Goal: Task Accomplishment & Management: Use online tool/utility

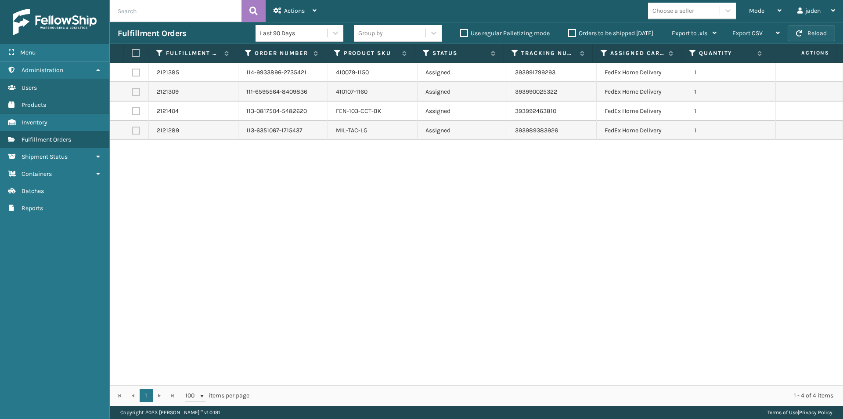
click at [809, 35] on button "Reload" at bounding box center [811, 33] width 47 height 16
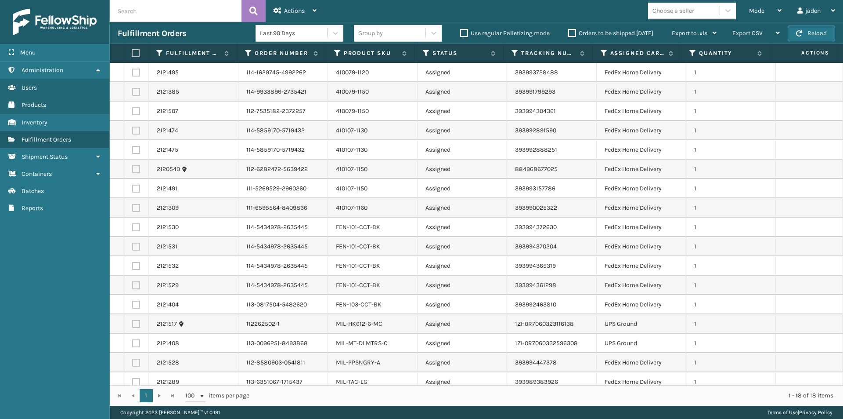
scroll to position [26, 0]
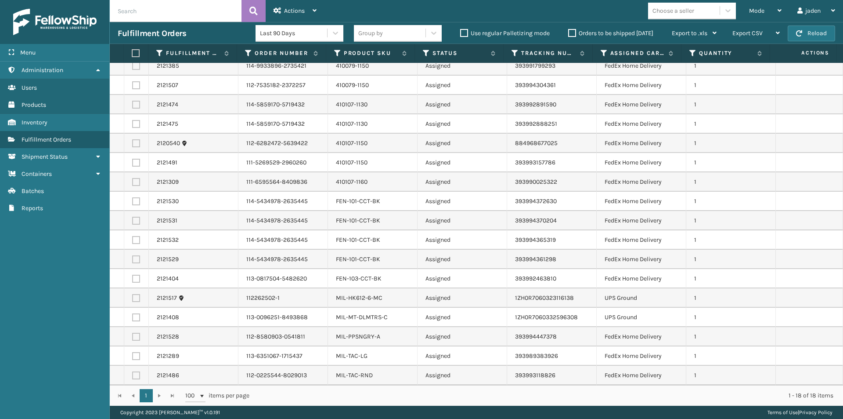
click at [137, 53] on label at bounding box center [135, 53] width 6 height 8
click at [132, 53] on input "checkbox" at bounding box center [132, 54] width 0 height 6
checkbox input "true"
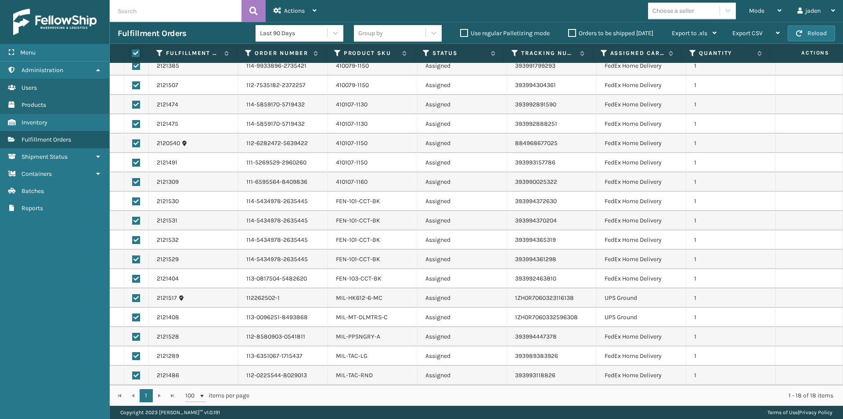
checkbox input "true"
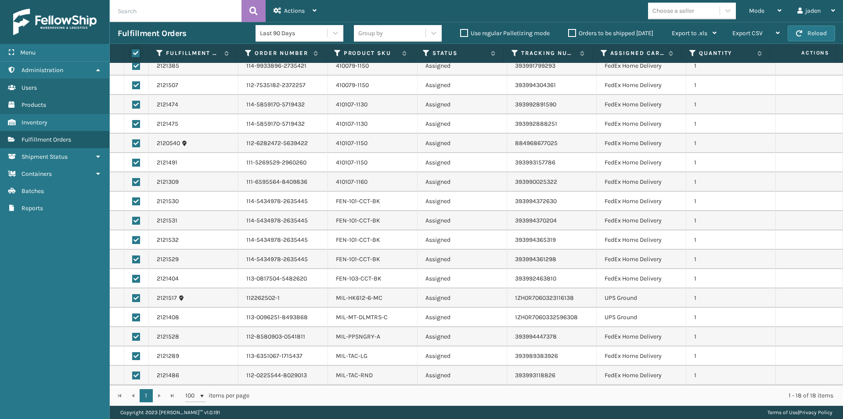
checkbox input "true"
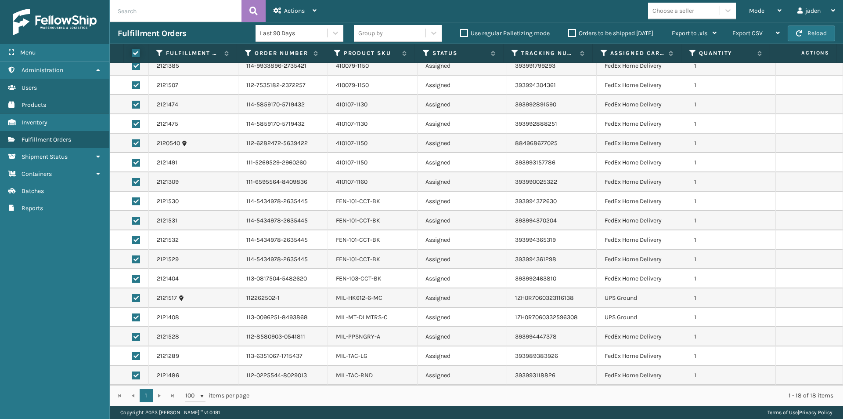
checkbox input "true"
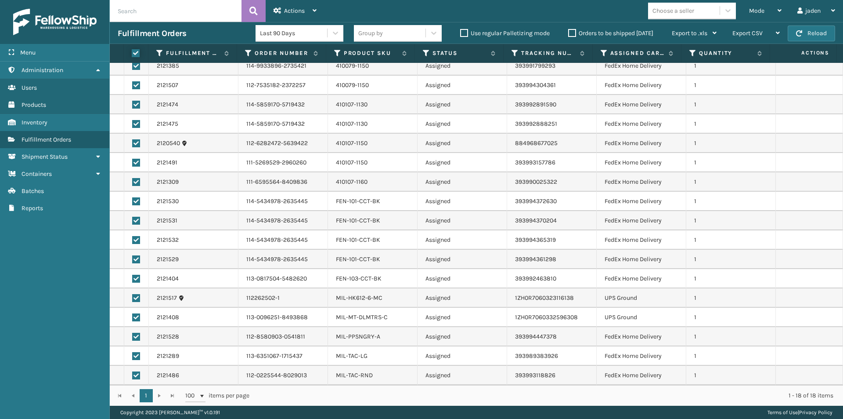
checkbox input "true"
click at [138, 301] on label at bounding box center [136, 298] width 8 height 8
click at [133, 300] on input "checkbox" at bounding box center [132, 297] width 0 height 6
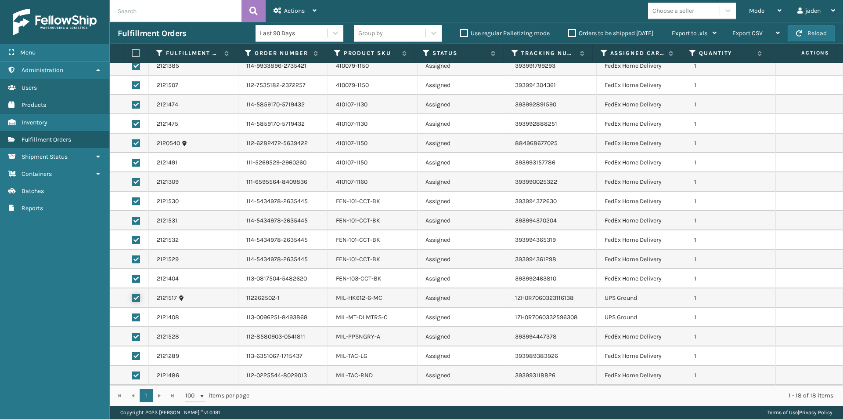
checkbox input "false"
click at [137, 319] on label at bounding box center [136, 317] width 8 height 8
click at [133, 319] on input "checkbox" at bounding box center [132, 316] width 0 height 6
checkbox input "false"
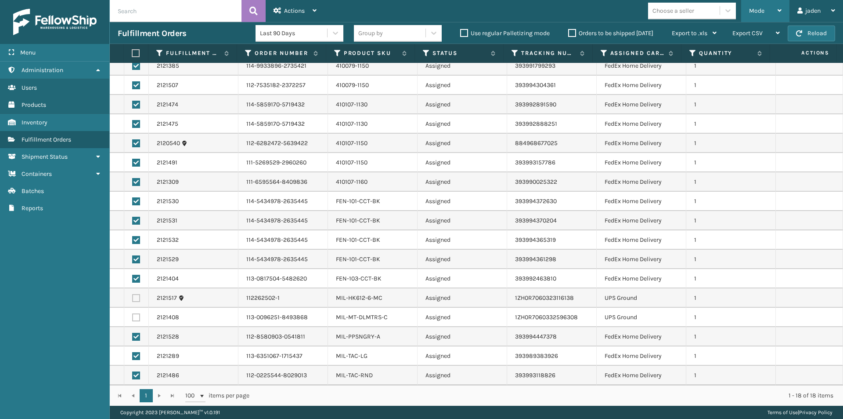
drag, startPoint x: 779, startPoint y: 5, endPoint x: 775, endPoint y: 8, distance: 5.3
click at [778, 5] on div "Mode" at bounding box center [765, 11] width 33 height 22
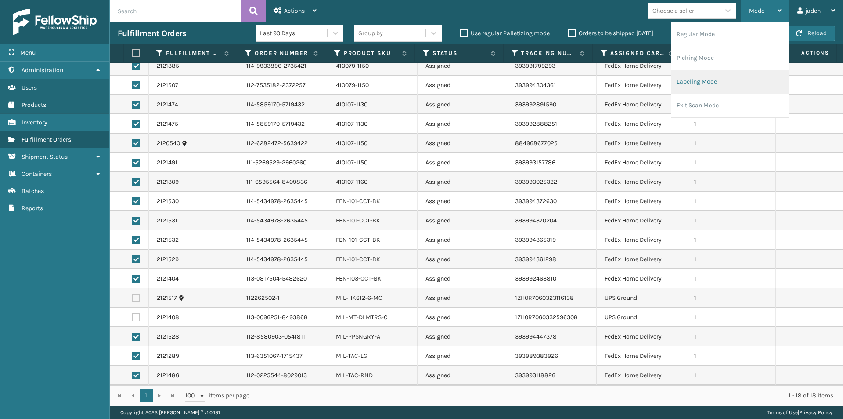
click at [711, 81] on li "Labeling Mode" at bounding box center [731, 82] width 118 height 24
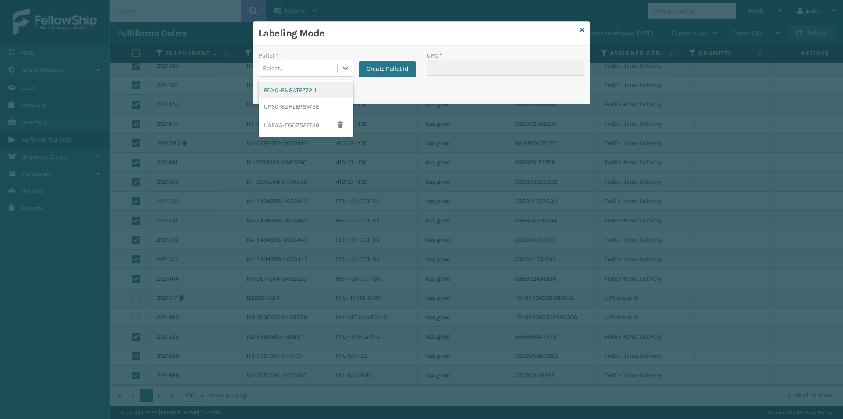
click at [333, 65] on div "Select..." at bounding box center [298, 68] width 79 height 14
click at [279, 126] on div "USPSG-EGDZ52EDI8" at bounding box center [306, 125] width 95 height 20
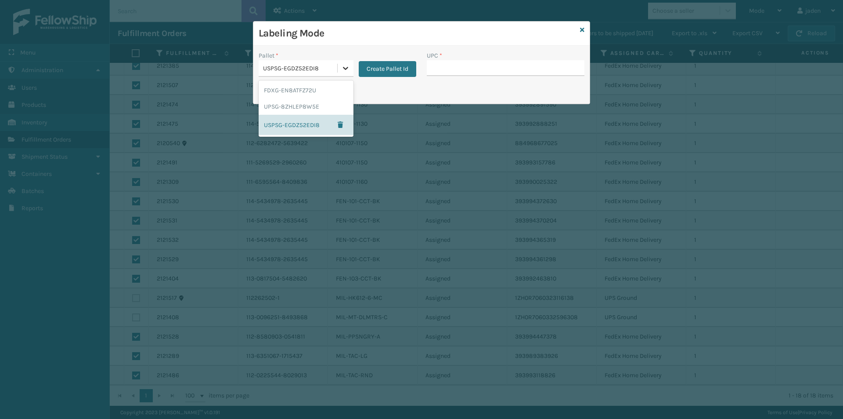
click at [344, 69] on icon at bounding box center [345, 68] width 9 height 9
click at [311, 108] on div "UPSG-8ZHLEP8W5E" at bounding box center [306, 106] width 95 height 16
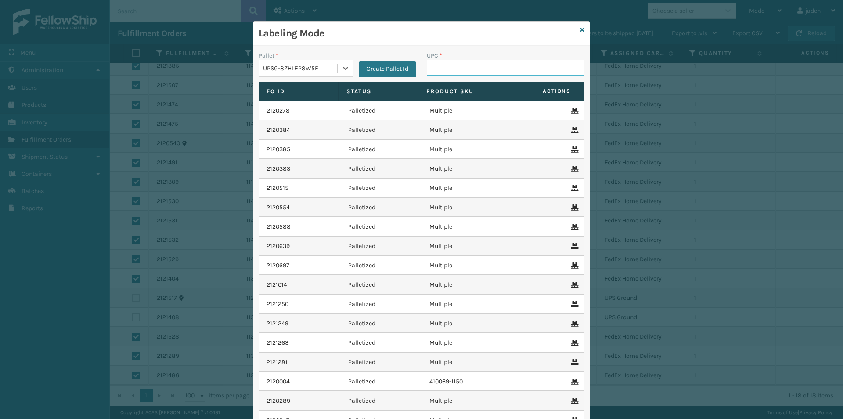
click at [476, 70] on input "UPC *" at bounding box center [506, 68] width 158 height 16
type input "410079-1120"
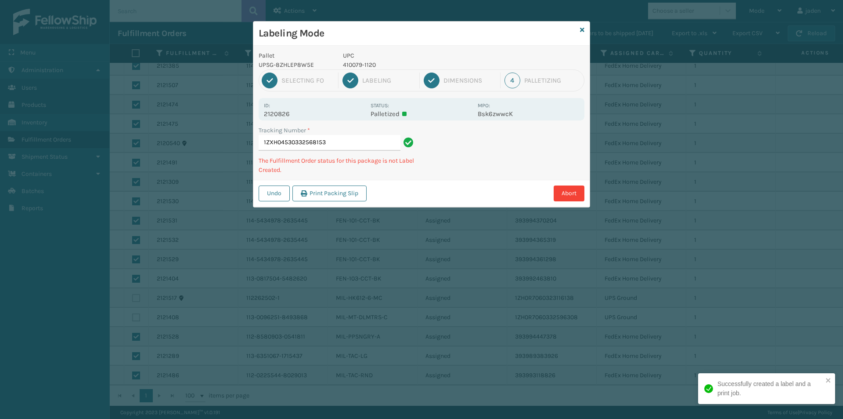
click at [365, 62] on p "410079-1120" at bounding box center [408, 64] width 130 height 9
copy p "410079-1120"
drag, startPoint x: 488, startPoint y: 140, endPoint x: 476, endPoint y: 141, distance: 11.9
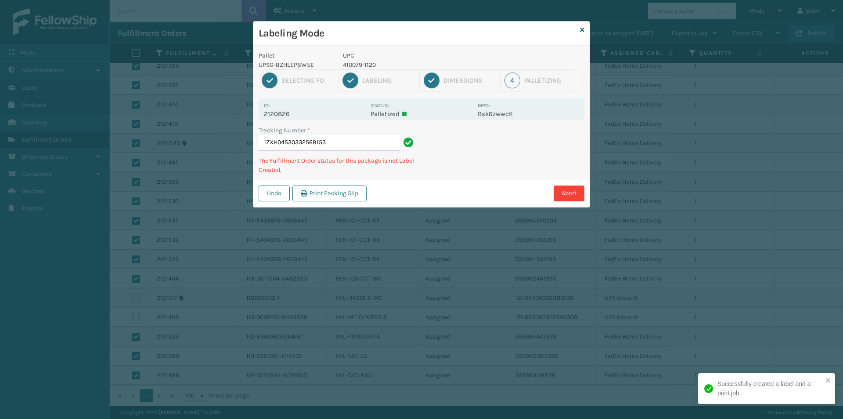
click at [445, 189] on div "Abort" at bounding box center [476, 193] width 215 height 16
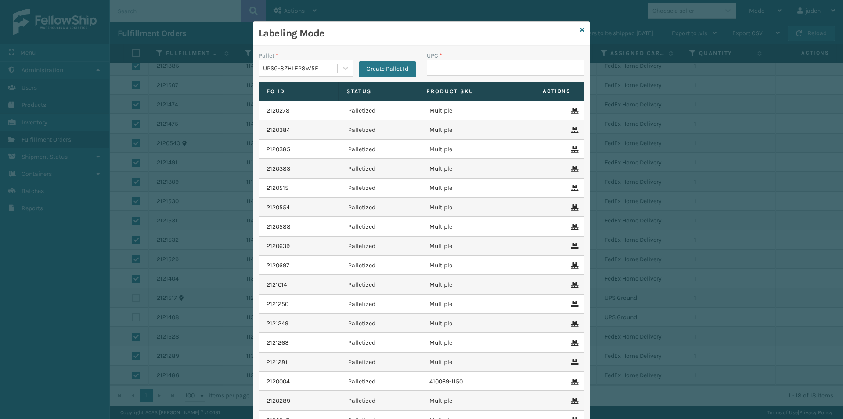
type input "410079-1120"
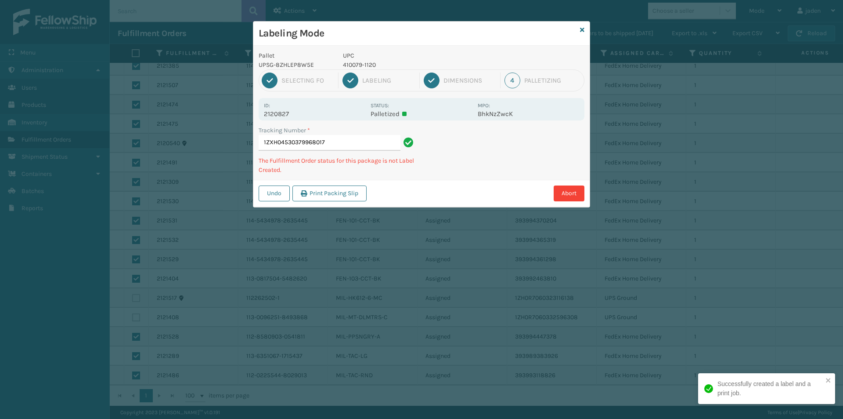
drag, startPoint x: 529, startPoint y: 171, endPoint x: 510, endPoint y: 116, distance: 57.9
click at [494, 186] on div "Abort" at bounding box center [476, 193] width 215 height 16
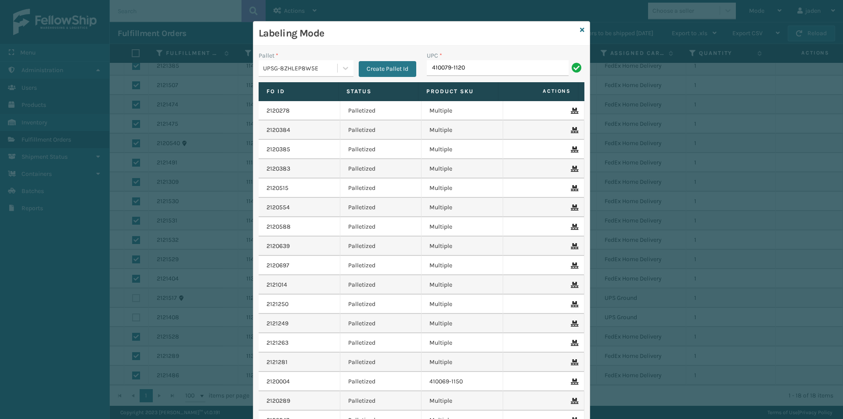
type input "410079-1120"
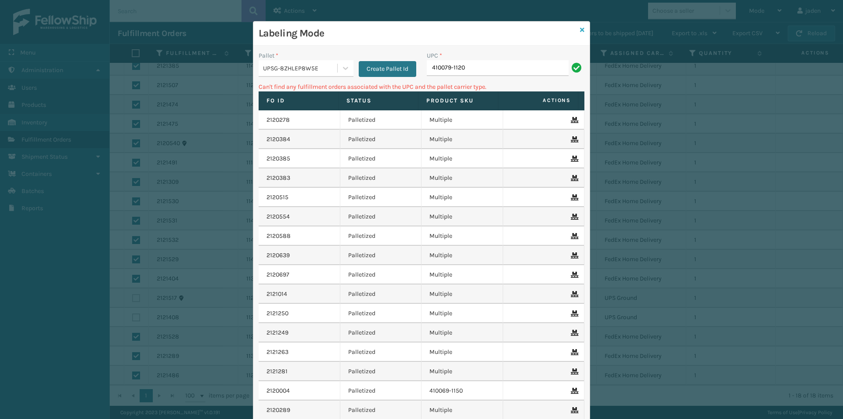
click at [580, 31] on icon at bounding box center [582, 30] width 4 height 6
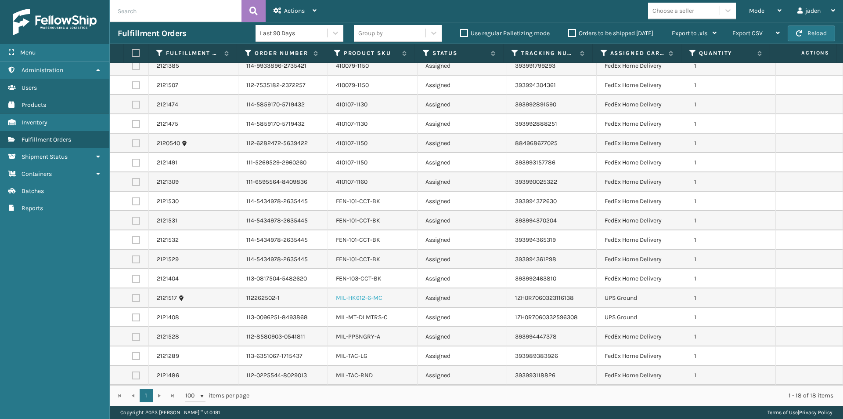
scroll to position [0, 0]
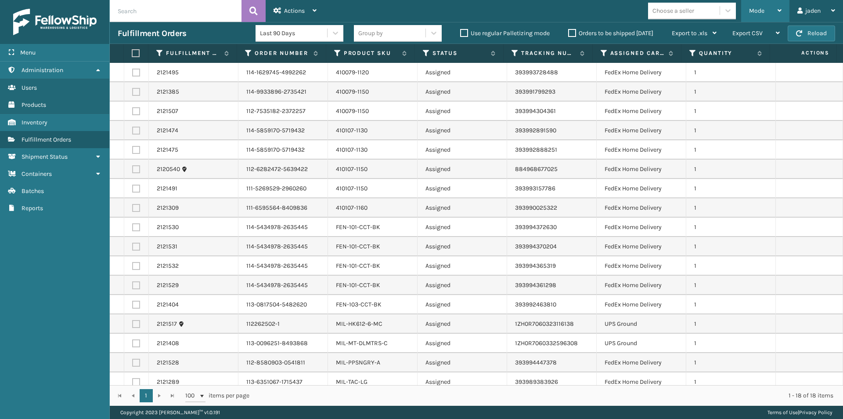
click at [763, 6] on div "Mode" at bounding box center [765, 11] width 33 height 22
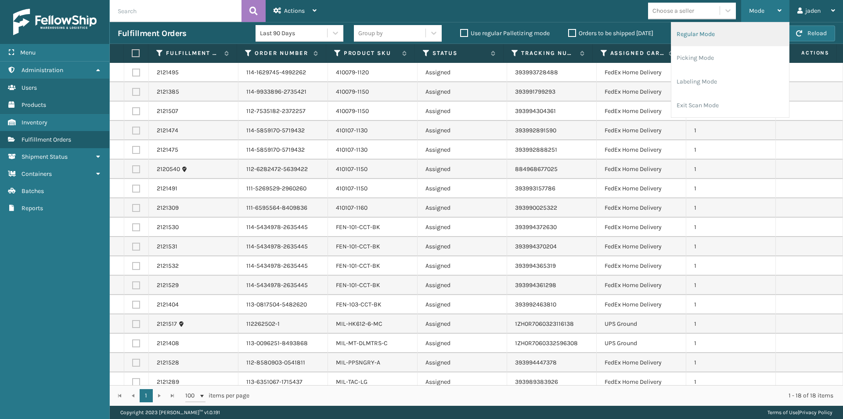
click at [705, 30] on li "Regular Mode" at bounding box center [731, 34] width 118 height 24
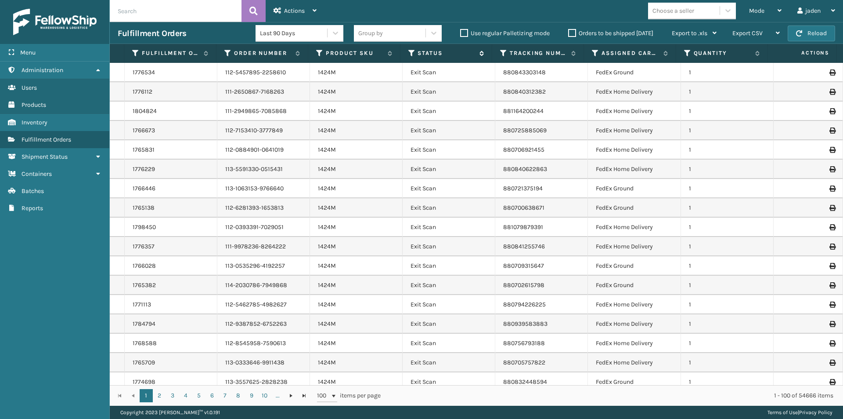
click at [413, 54] on icon at bounding box center [412, 53] width 7 height 8
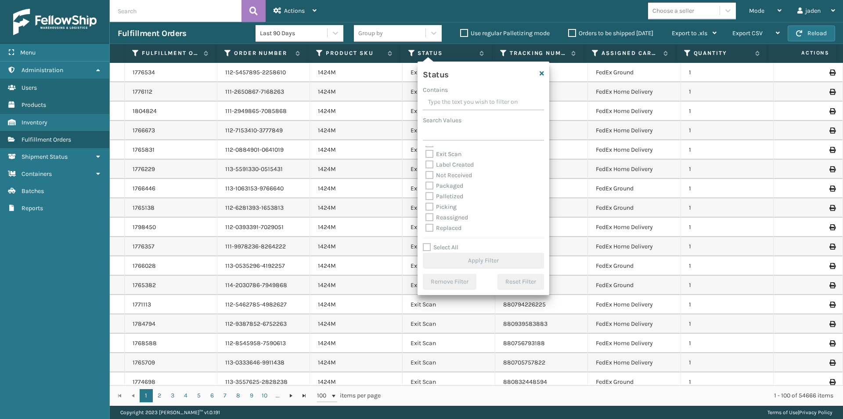
scroll to position [44, 0]
click at [431, 188] on label "Picking" at bounding box center [441, 191] width 31 height 7
click at [426, 188] on input "Picking" at bounding box center [426, 189] width 0 height 6
checkbox input "true"
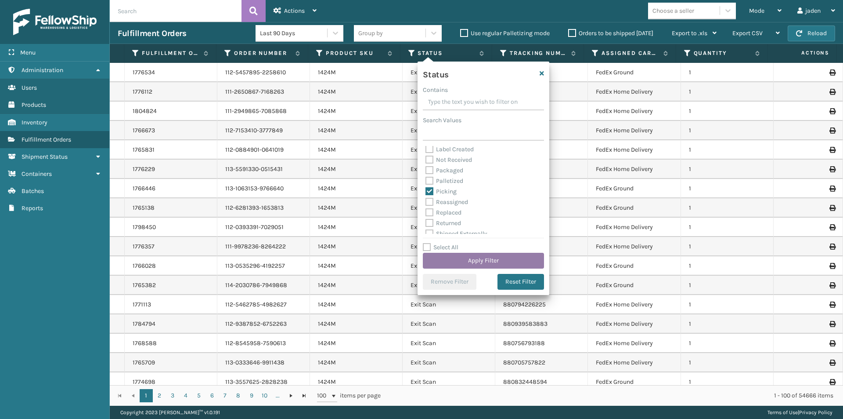
click at [472, 256] on button "Apply Filter" at bounding box center [483, 261] width 121 height 16
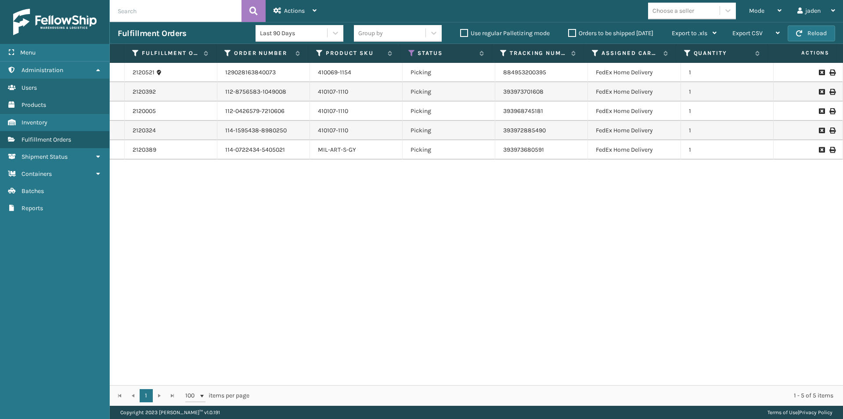
drag, startPoint x: 527, startPoint y: 235, endPoint x: 333, endPoint y: 250, distance: 194.7
click at [333, 250] on div "2120521 129028163840073 410069-1154 Picking 884953200395 FedEx Home Delivery 1 …" at bounding box center [477, 224] width 734 height 322
drag, startPoint x: 492, startPoint y: 228, endPoint x: 268, endPoint y: 245, distance: 224.7
click at [268, 245] on div "2120521 129028163840073 410069-1154 Picking 884953200395 FedEx Home Delivery 1 …" at bounding box center [477, 224] width 734 height 322
click at [809, 28] on button "Reload" at bounding box center [811, 33] width 47 height 16
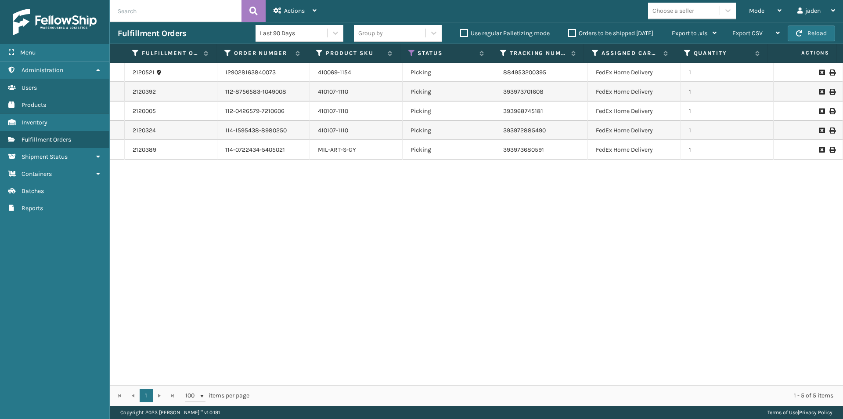
drag, startPoint x: 511, startPoint y: 209, endPoint x: 285, endPoint y: 239, distance: 227.8
click at [285, 239] on div "2120521 129028163840073 410069-1154 Picking 884953200395 FedEx Home Delivery 1 …" at bounding box center [477, 224] width 734 height 322
drag, startPoint x: 538, startPoint y: 203, endPoint x: 313, endPoint y: 212, distance: 225.1
click at [313, 212] on div "2120521 129028163840073 410069-1154 Picking 884953200395 FedEx Home Delivery 1 …" at bounding box center [477, 224] width 734 height 322
drag, startPoint x: 536, startPoint y: 209, endPoint x: 371, endPoint y: 191, distance: 166.2
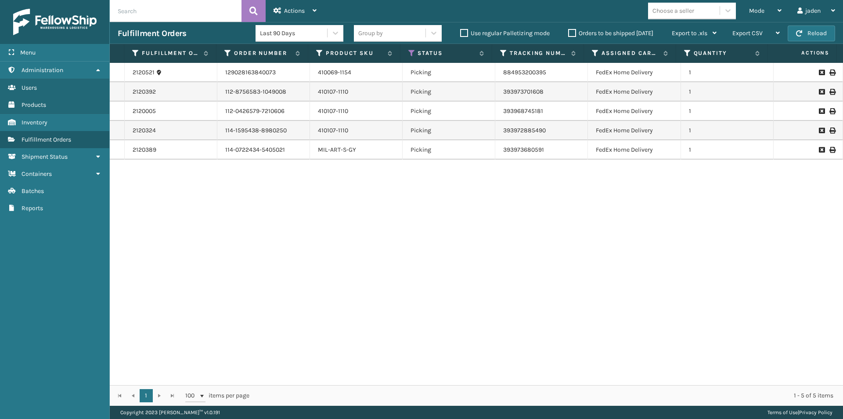
click at [371, 191] on div "2120521 129028163840073 410069-1154 Picking 884953200395 FedEx Home Delivery 1 …" at bounding box center [477, 224] width 734 height 322
drag, startPoint x: 546, startPoint y: 194, endPoint x: 335, endPoint y: 191, distance: 211.8
click at [334, 191] on div "2120521 129028163840073 410069-1154 Picking 884953200395 FedEx Home Delivery 1 …" at bounding box center [477, 224] width 734 height 322
drag, startPoint x: 536, startPoint y: 193, endPoint x: 357, endPoint y: 191, distance: 178.8
click at [357, 191] on div "2120521 129028163840073 410069-1154 Picking 884953200395 FedEx Home Delivery 1 …" at bounding box center [477, 224] width 734 height 322
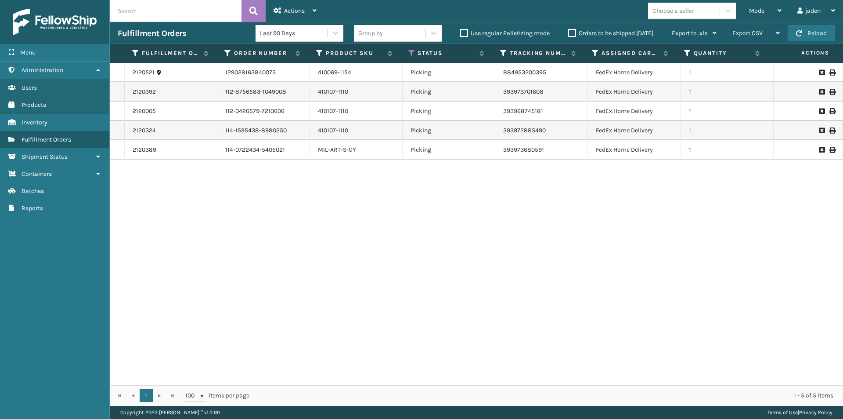
drag, startPoint x: 550, startPoint y: 217, endPoint x: 282, endPoint y: 238, distance: 268.8
click at [250, 262] on div "2120521 129028163840073 410069-1154 Picking 884953200395 FedEx Home Delivery 1 …" at bounding box center [477, 224] width 734 height 322
click at [809, 31] on button "Reload" at bounding box center [811, 33] width 47 height 16
click at [760, 15] on div "Mode" at bounding box center [765, 11] width 33 height 22
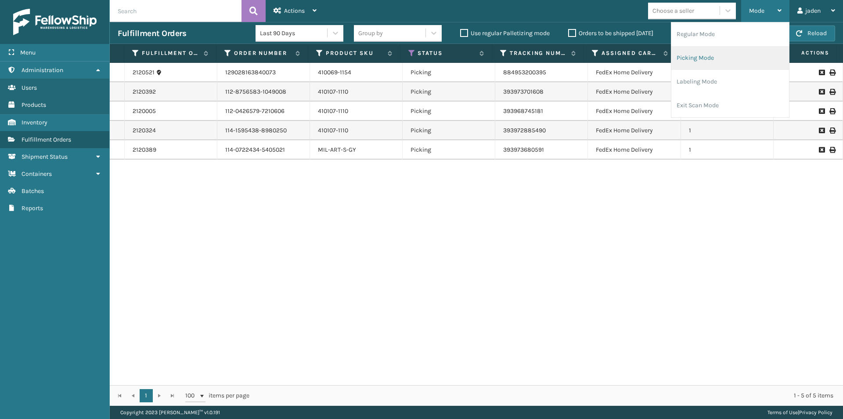
click at [730, 50] on li "Picking Mode" at bounding box center [731, 58] width 118 height 24
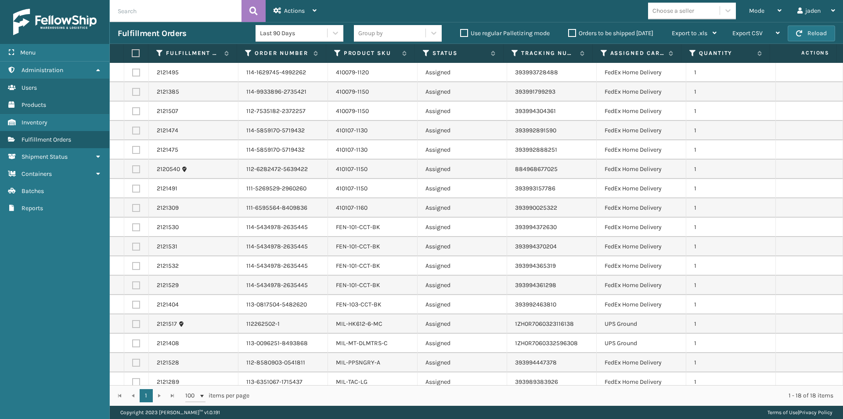
click at [136, 52] on label at bounding box center [135, 53] width 6 height 8
click at [132, 52] on input "checkbox" at bounding box center [132, 54] width 0 height 6
checkbox input "true"
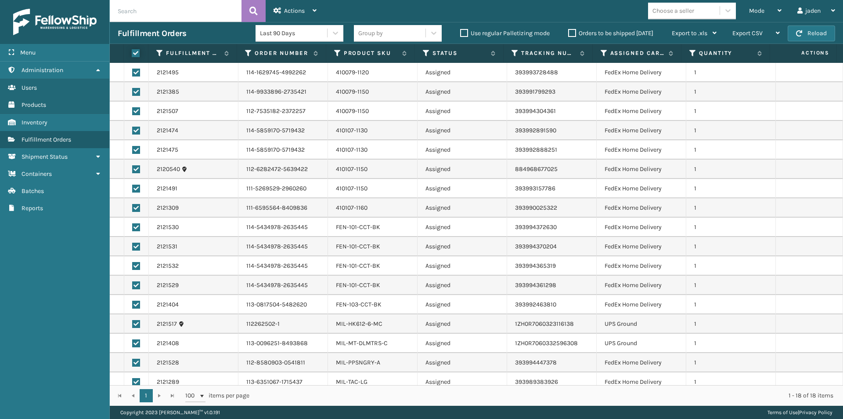
checkbox input "true"
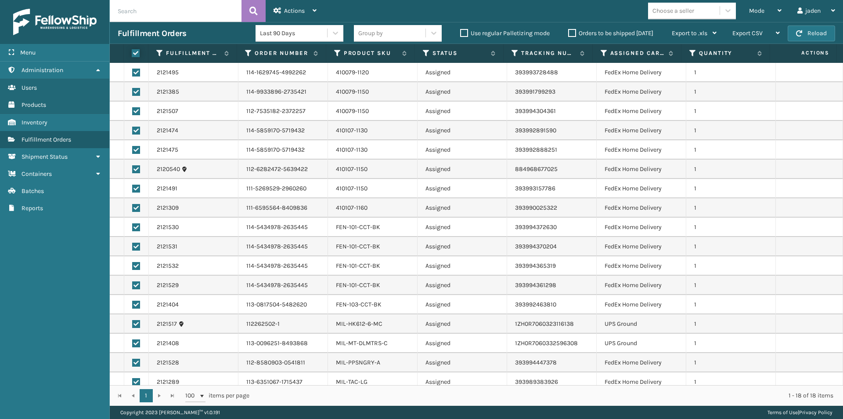
checkbox input "true"
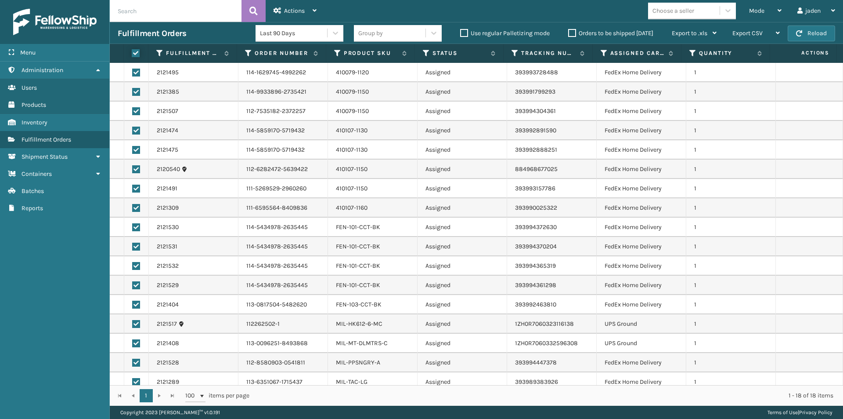
checkbox input "true"
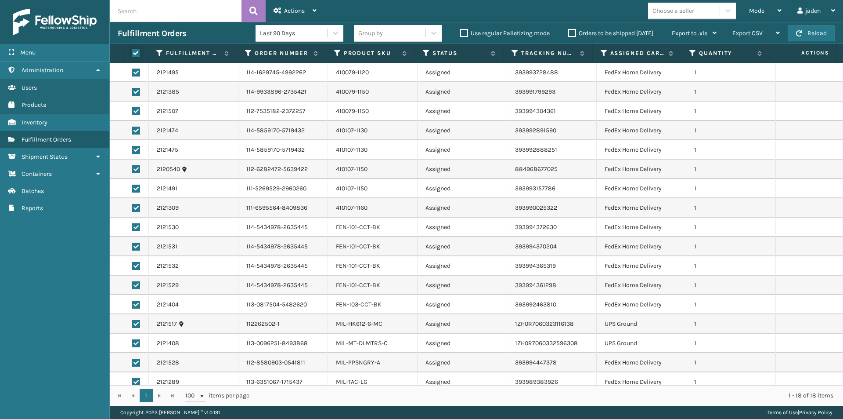
checkbox input "true"
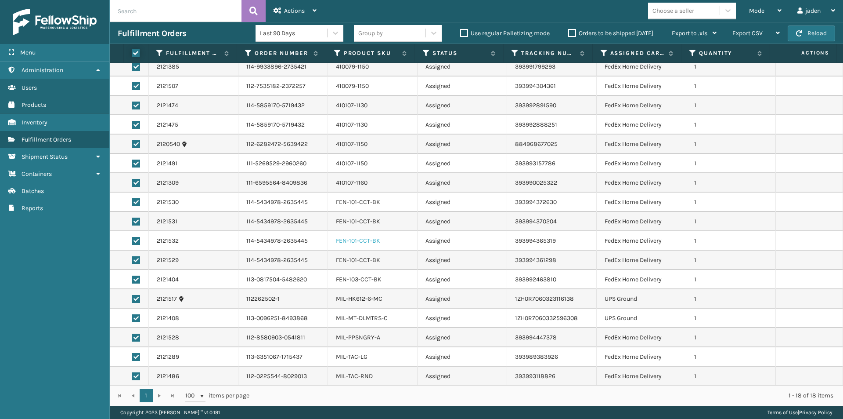
scroll to position [26, 0]
click at [137, 304] on td at bounding box center [136, 297] width 25 height 19
click at [135, 315] on label at bounding box center [136, 317] width 8 height 8
click at [133, 315] on input "checkbox" at bounding box center [132, 316] width 0 height 6
checkbox input "false"
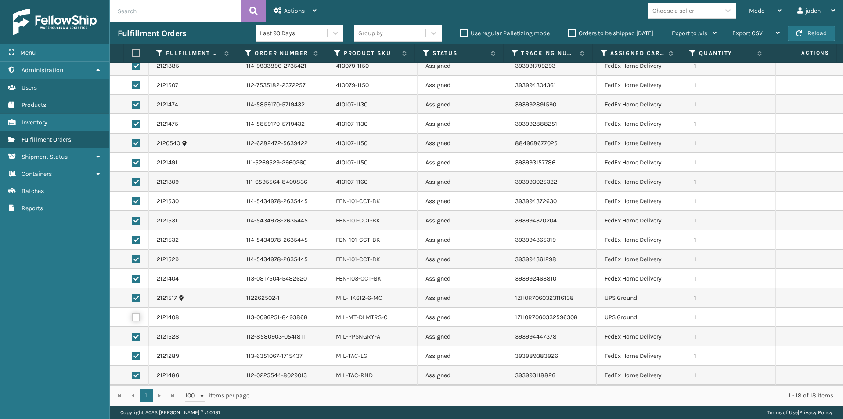
checkbox input "false"
click at [135, 297] on label at bounding box center [136, 298] width 8 height 8
click at [133, 297] on input "checkbox" at bounding box center [132, 297] width 0 height 6
checkbox input "false"
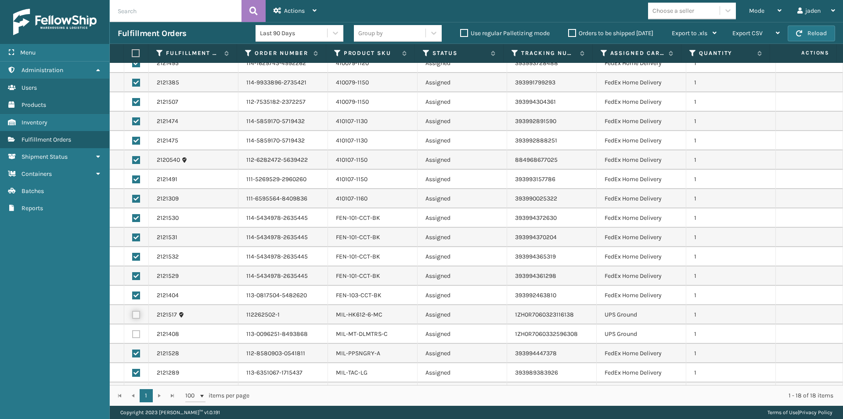
scroll to position [0, 0]
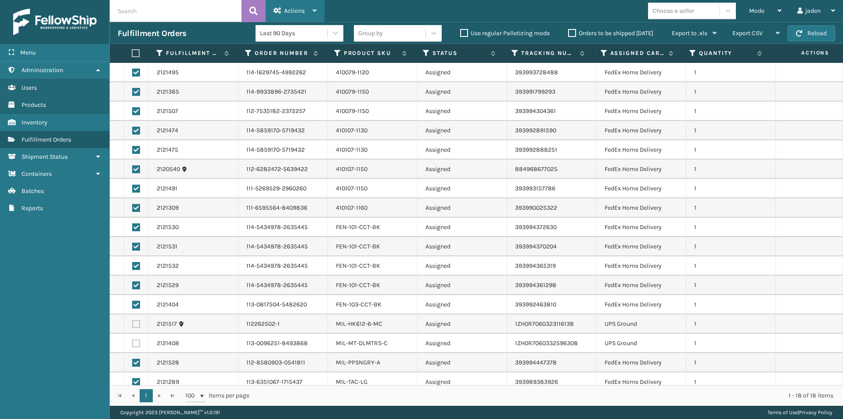
click at [286, 11] on span "Actions" at bounding box center [294, 10] width 21 height 7
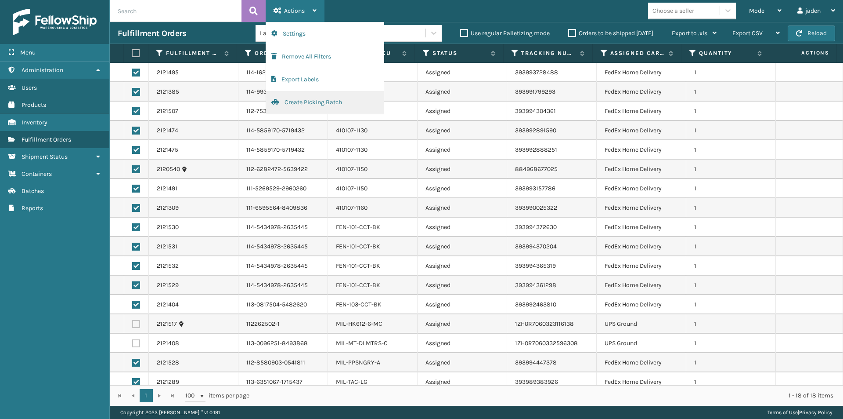
click at [309, 102] on button "Create Picking Batch" at bounding box center [325, 102] width 118 height 23
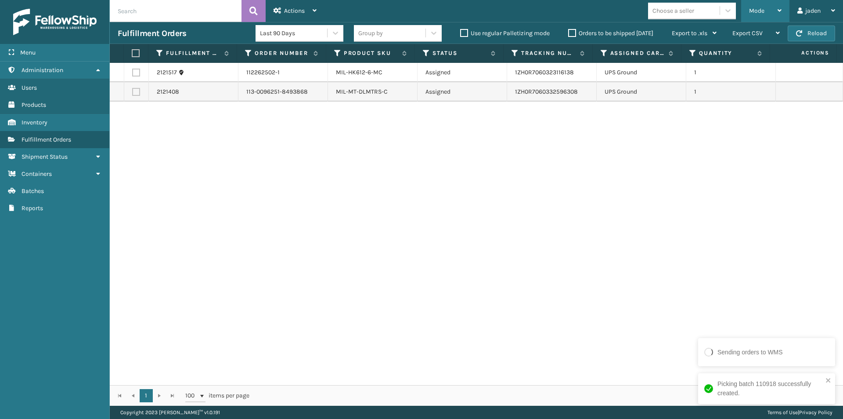
drag, startPoint x: 767, startPoint y: 8, endPoint x: 755, endPoint y: 10, distance: 12.1
click at [767, 8] on div "Mode" at bounding box center [765, 11] width 33 height 22
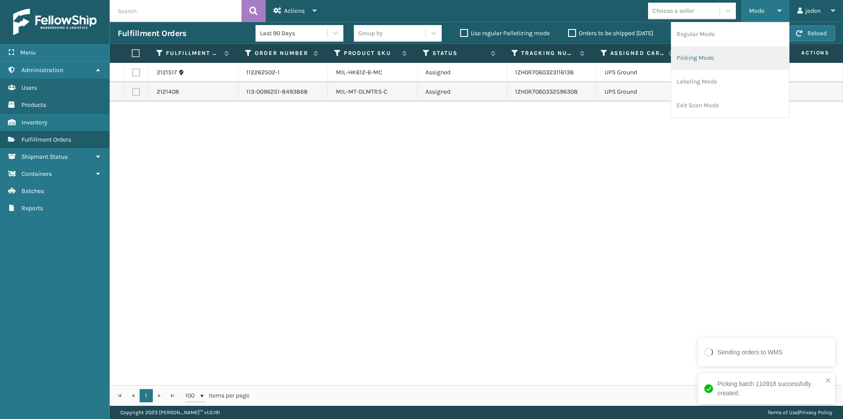
click at [705, 61] on li "Picking Mode" at bounding box center [731, 58] width 118 height 24
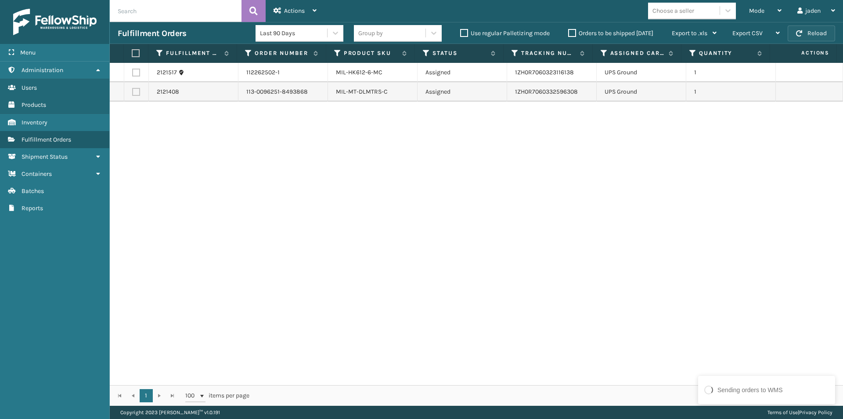
click at [823, 34] on button "Reload" at bounding box center [811, 33] width 47 height 16
